Goal: Find specific page/section: Find specific page/section

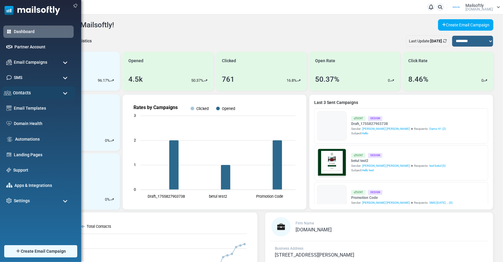
click at [26, 94] on span "Contacts" at bounding box center [22, 93] width 18 height 7
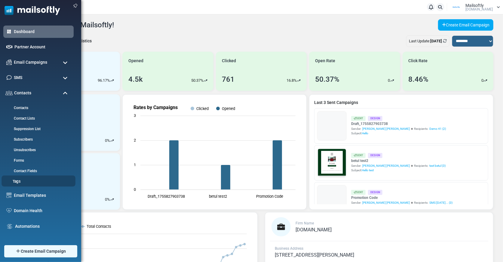
click at [20, 181] on link "Tags" at bounding box center [38, 182] width 72 height 6
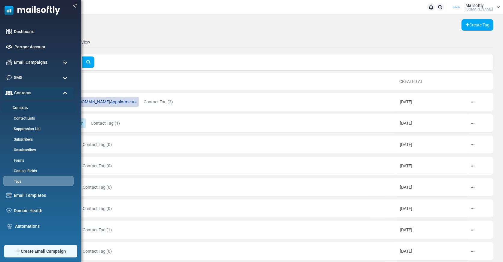
click at [24, 104] on li "Contacts" at bounding box center [39, 107] width 74 height 11
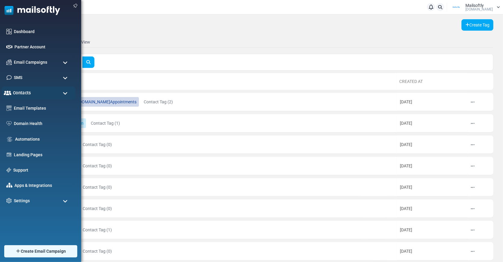
click at [23, 94] on span "Contacts" at bounding box center [22, 93] width 18 height 7
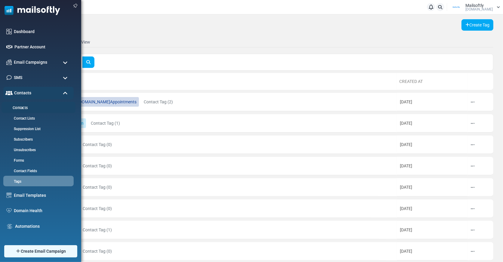
click at [23, 108] on link "Contacts" at bounding box center [38, 108] width 72 height 6
